Goal: Information Seeking & Learning: Learn about a topic

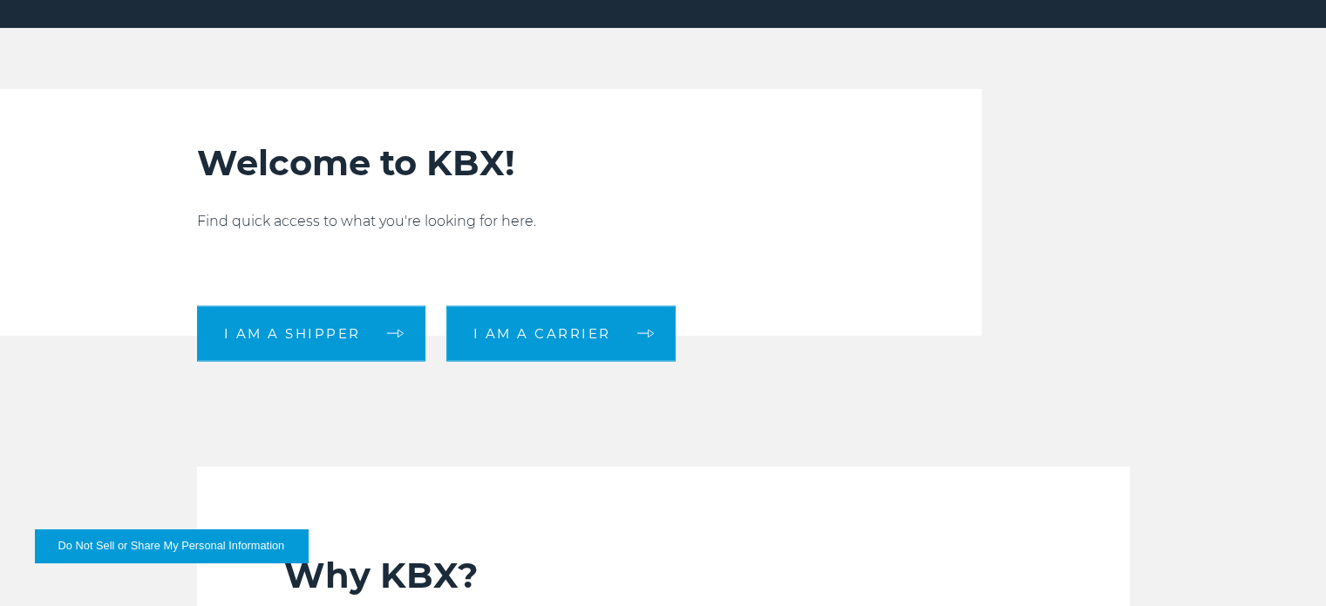
scroll to position [523, 0]
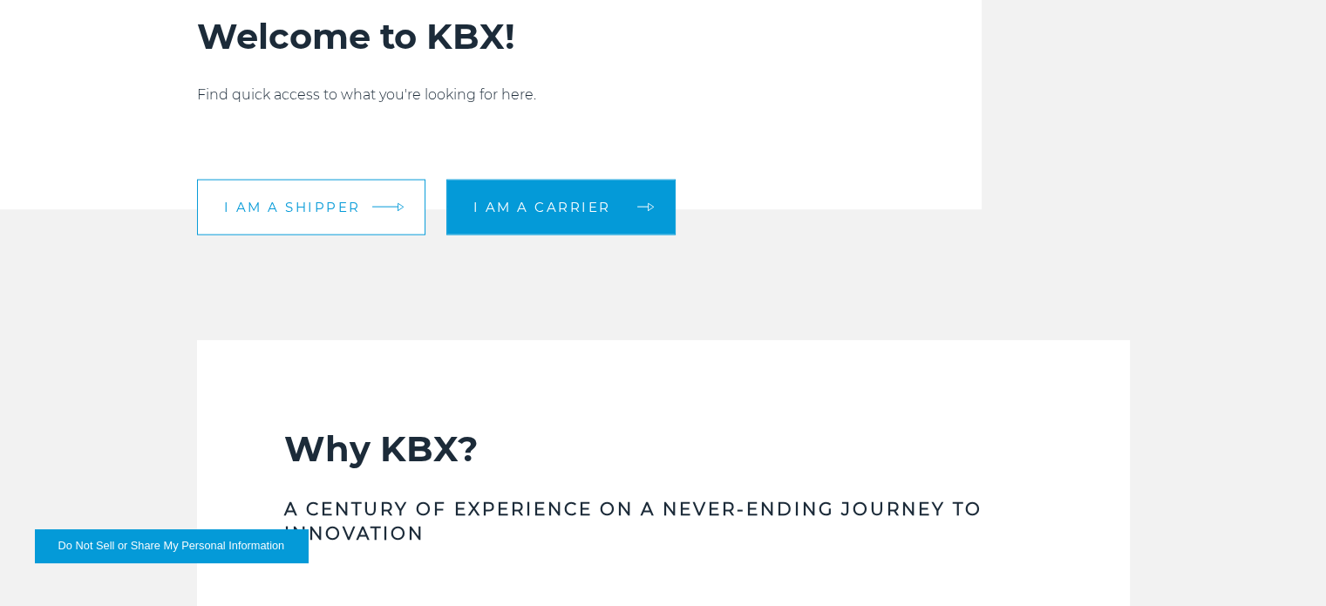
click at [328, 201] on span "I am a shipper" at bounding box center [292, 206] width 137 height 13
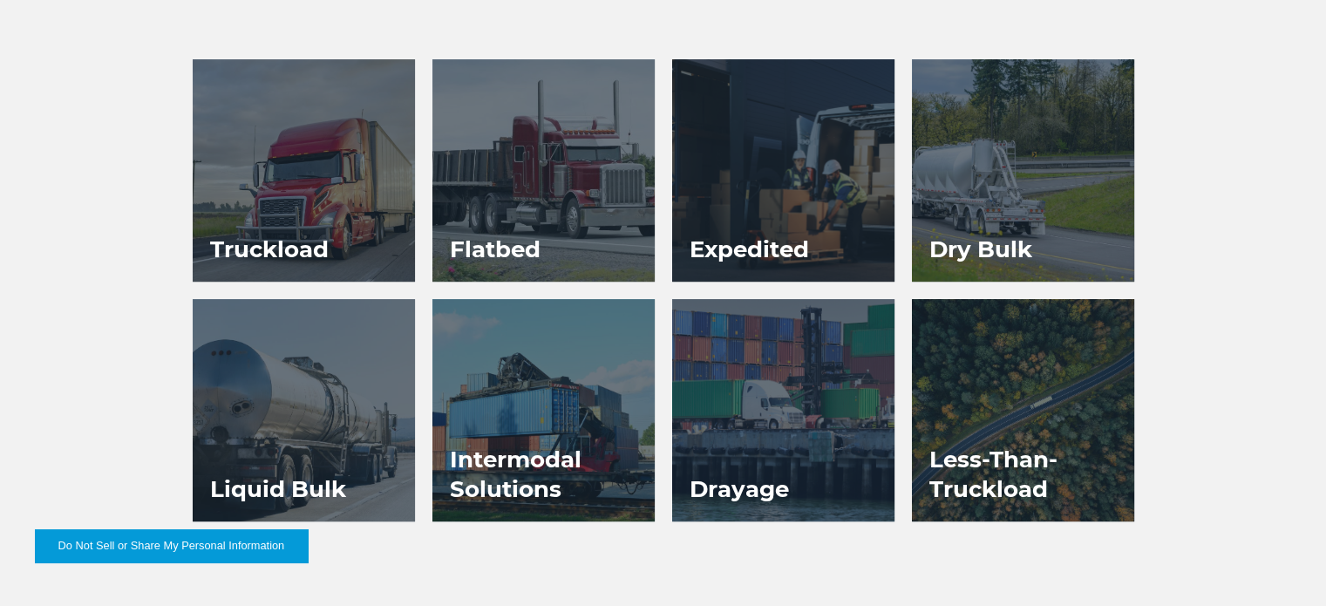
scroll to position [872, 0]
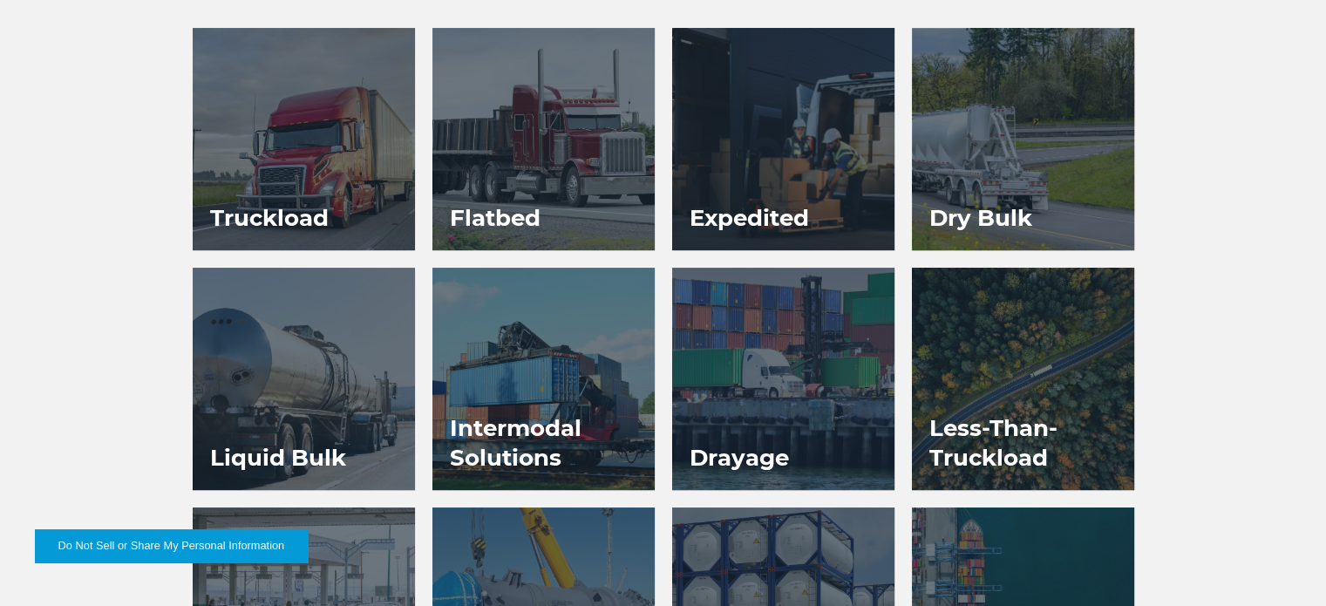
click at [980, 154] on div at bounding box center [1023, 139] width 222 height 222
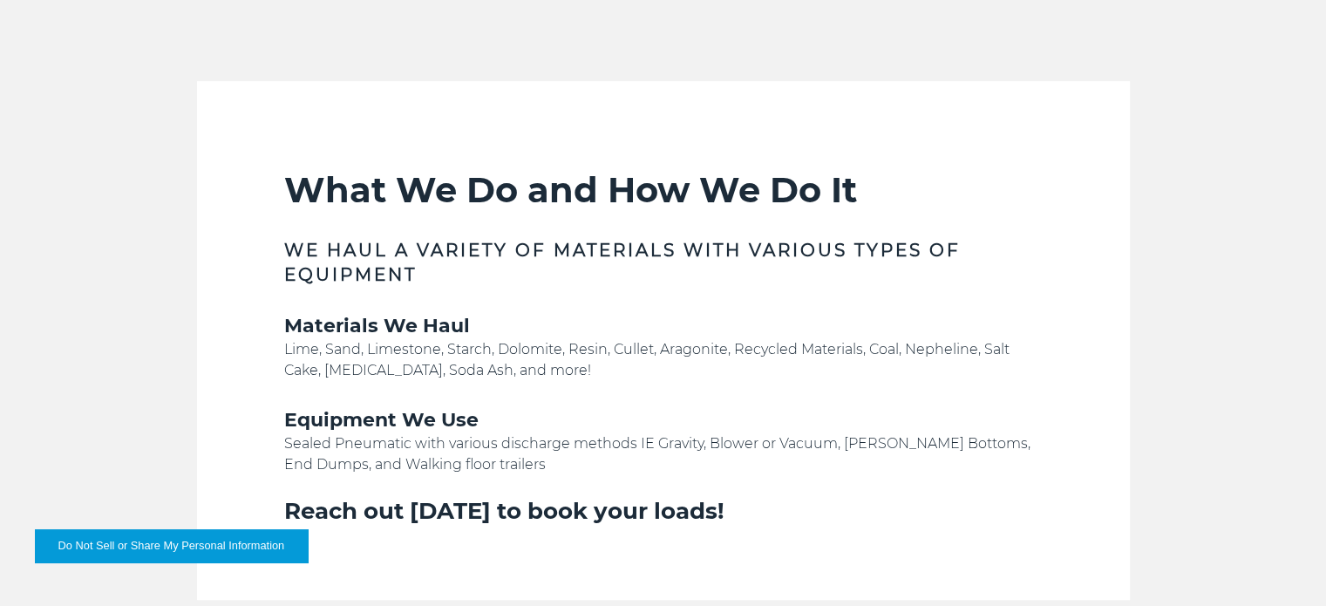
scroll to position [1308, 0]
